Goal: Check status: Check status

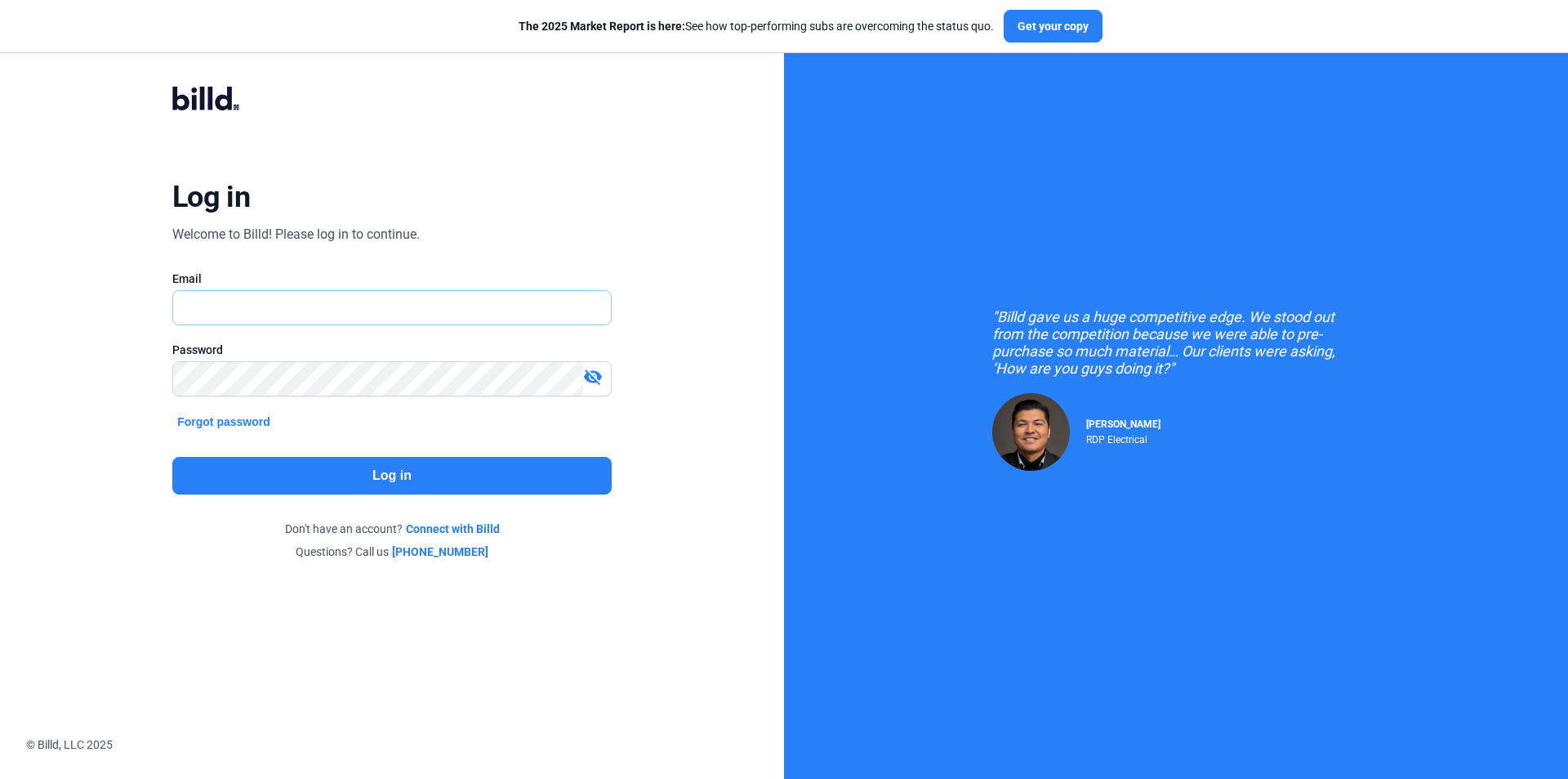
click at [257, 308] on input "text" at bounding box center [383, 307] width 420 height 34
type input "[EMAIL_ADDRESS][DOMAIN_NAME]"
click at [426, 469] on button "Log in" at bounding box center [392, 475] width 439 height 37
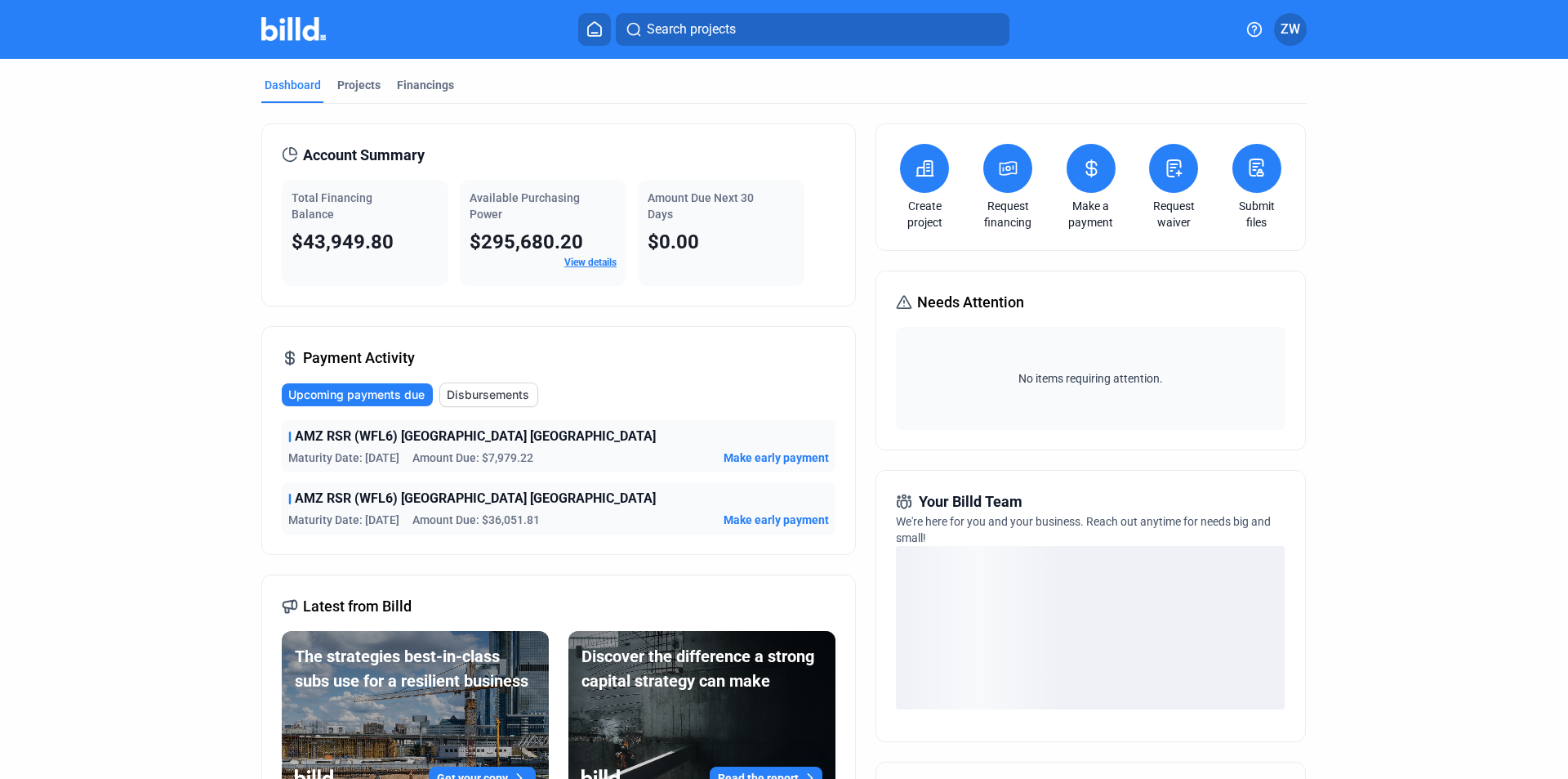
click at [486, 399] on span "Disbursements" at bounding box center [487, 395] width 83 height 16
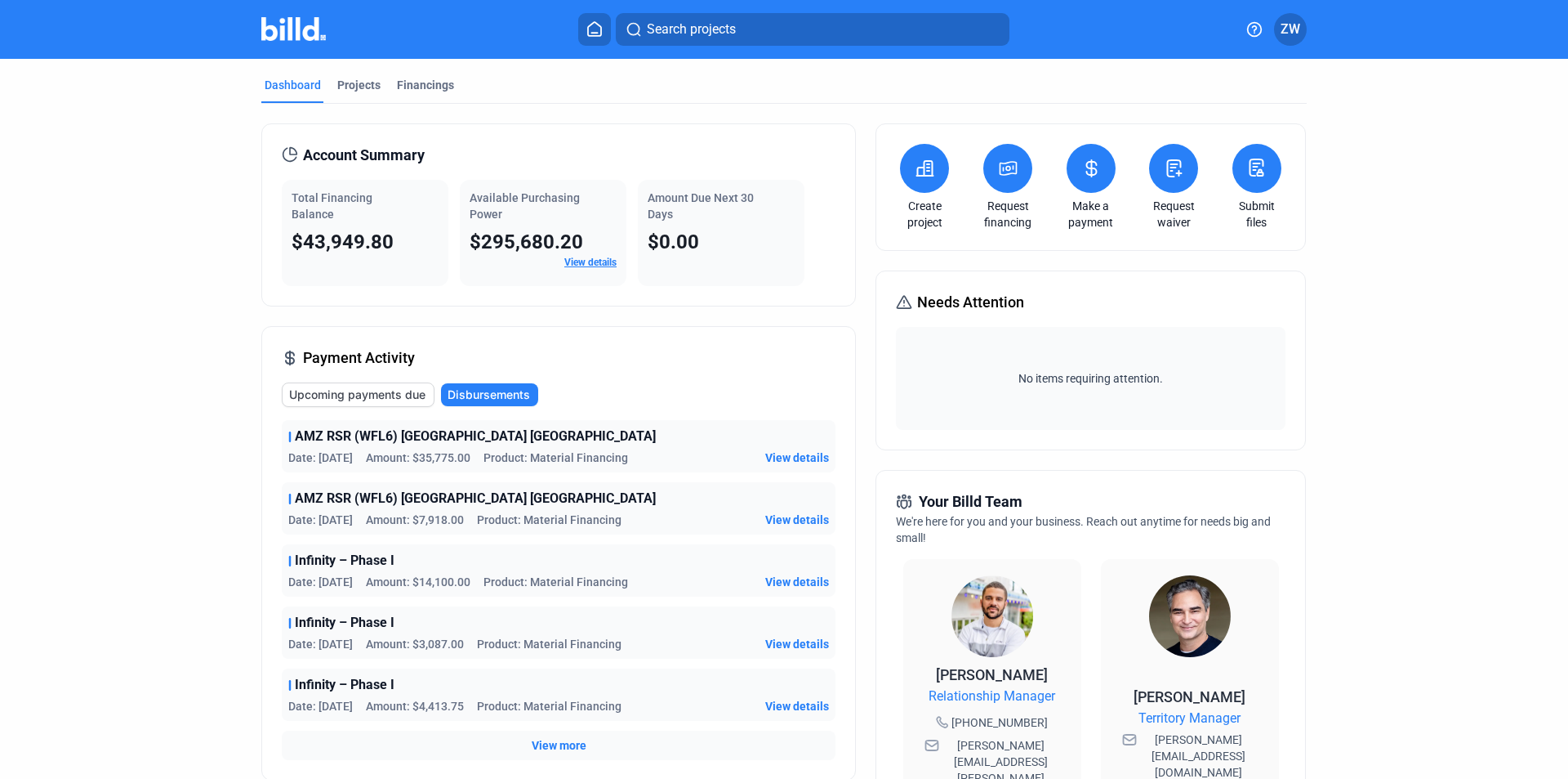
click at [804, 459] on span "View details" at bounding box center [797, 458] width 64 height 16
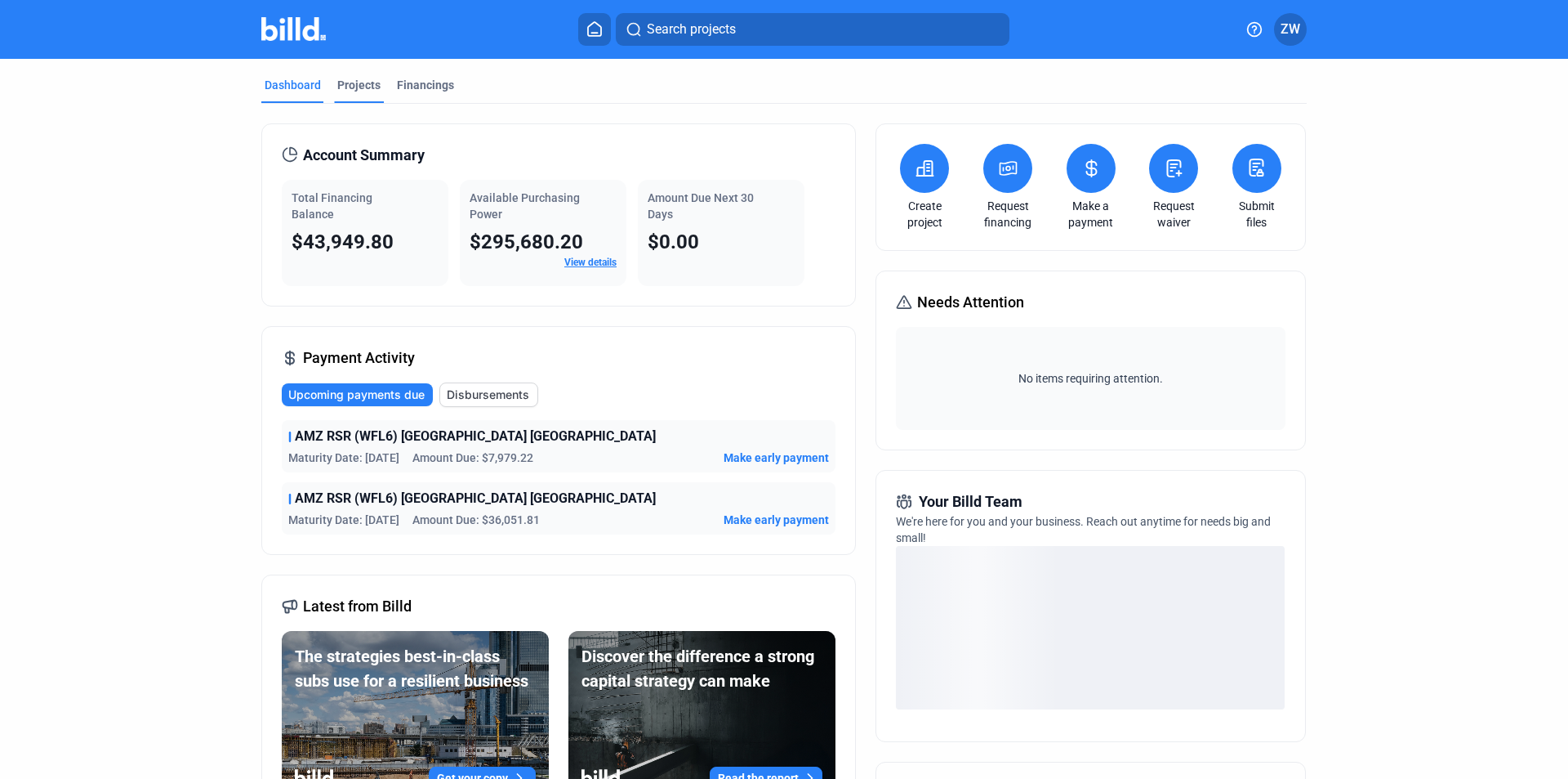
click at [373, 85] on div "Projects" at bounding box center [359, 85] width 44 height 16
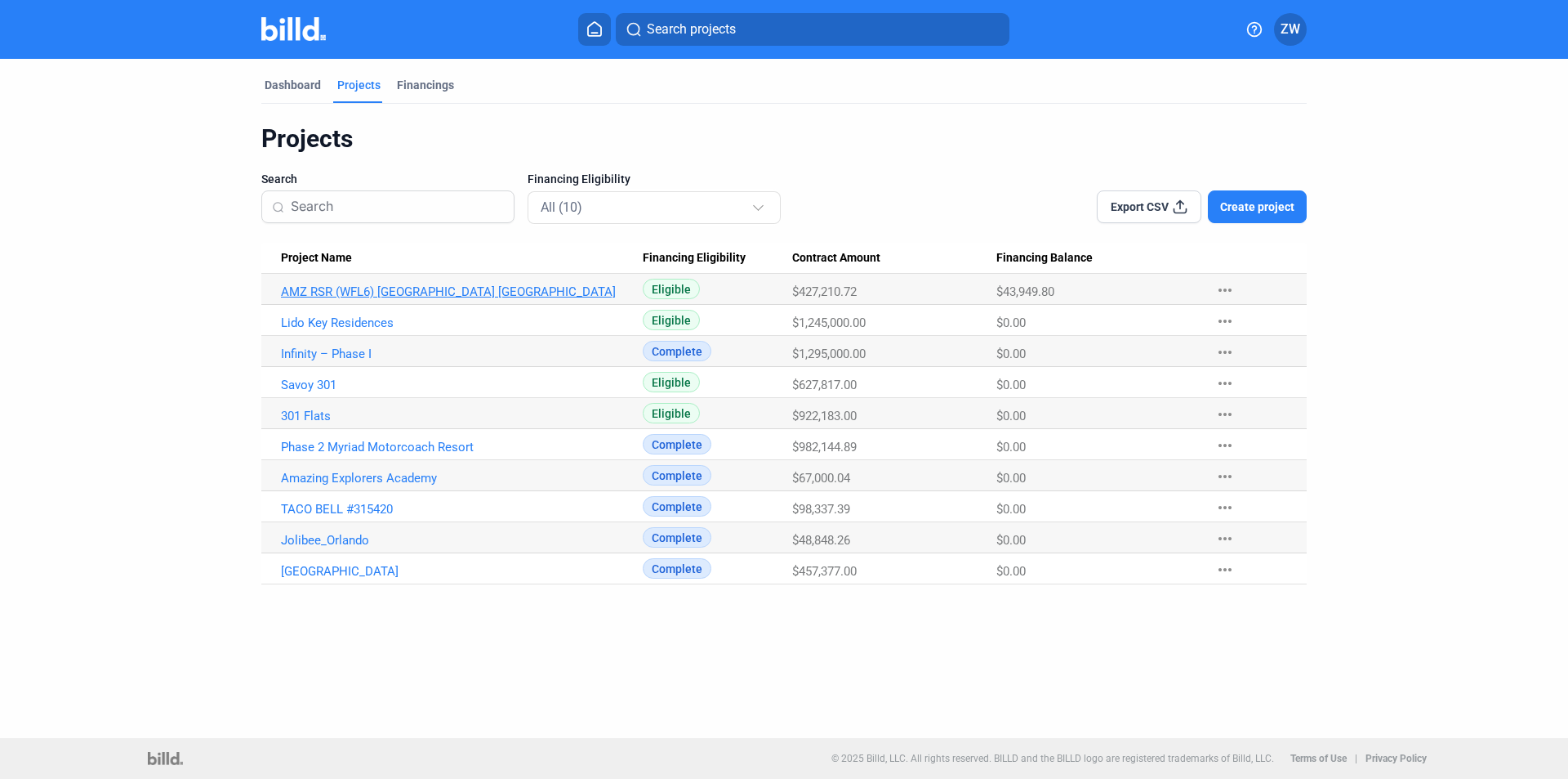
click at [372, 287] on link "AMZ RSR (WFL6) [GEOGRAPHIC_DATA] [GEOGRAPHIC_DATA]" at bounding box center [462, 291] width 362 height 15
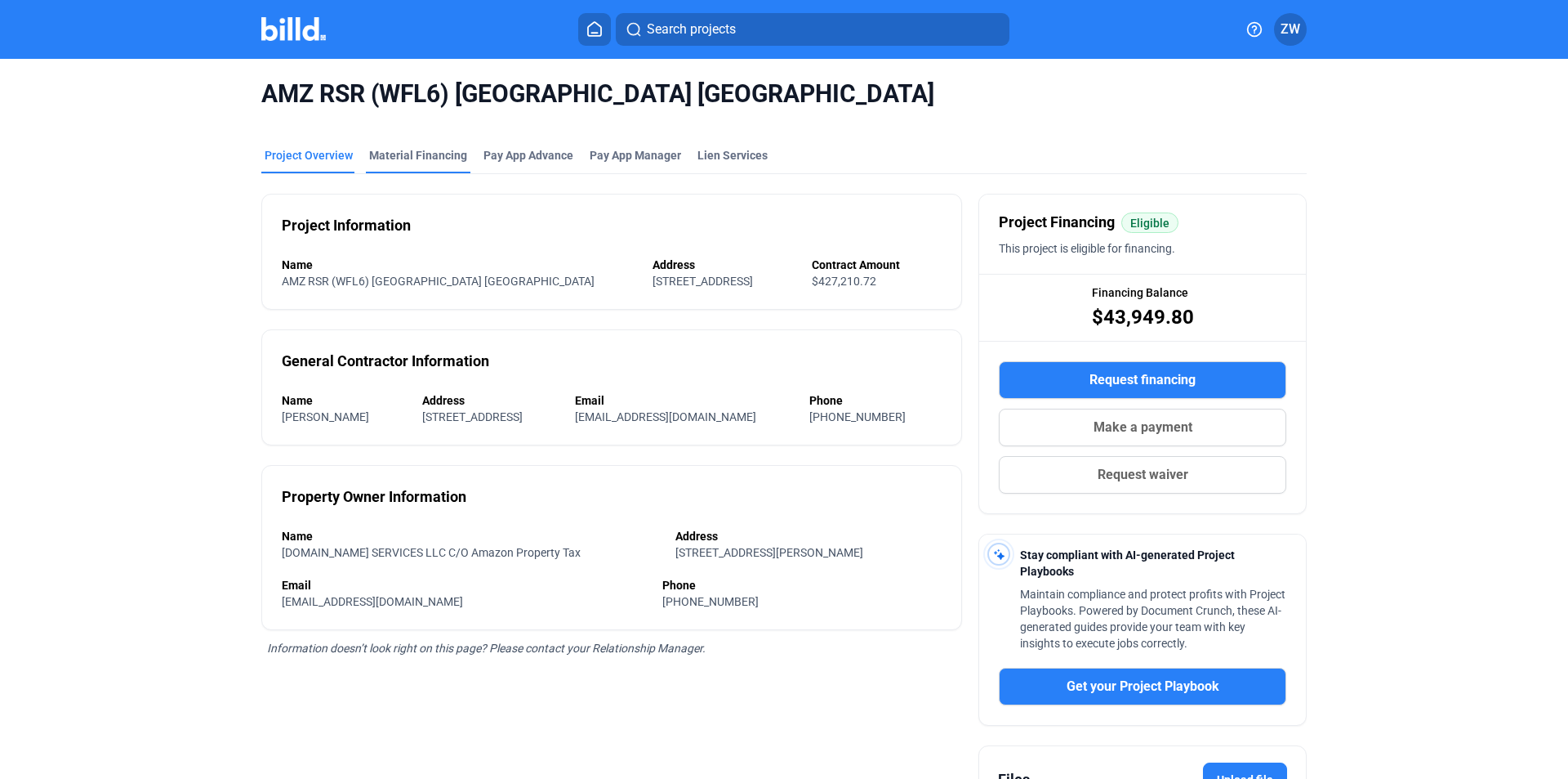
click at [419, 164] on div "Material Financing" at bounding box center [417, 160] width 104 height 26
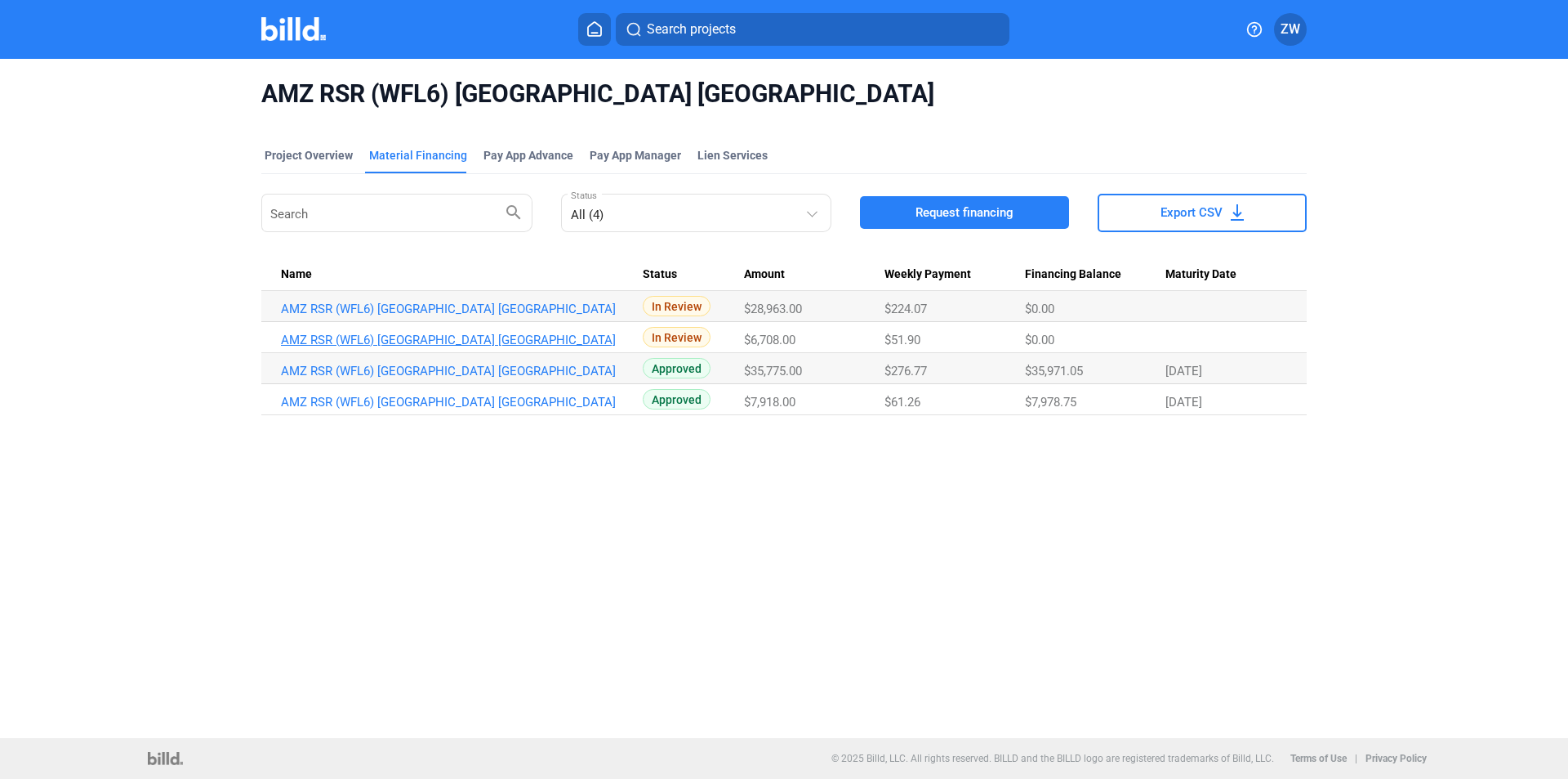
click at [392, 316] on link "AMZ RSR (WFL6) [GEOGRAPHIC_DATA] [GEOGRAPHIC_DATA]" at bounding box center [462, 309] width 362 height 15
click at [412, 316] on link "AMZ RSR (WFL6) [GEOGRAPHIC_DATA] [GEOGRAPHIC_DATA]" at bounding box center [462, 309] width 362 height 15
click at [451, 308] on link "AMZ RSR (WFL6) [GEOGRAPHIC_DATA] [GEOGRAPHIC_DATA]" at bounding box center [462, 309] width 362 height 15
